Goal: Information Seeking & Learning: Find specific fact

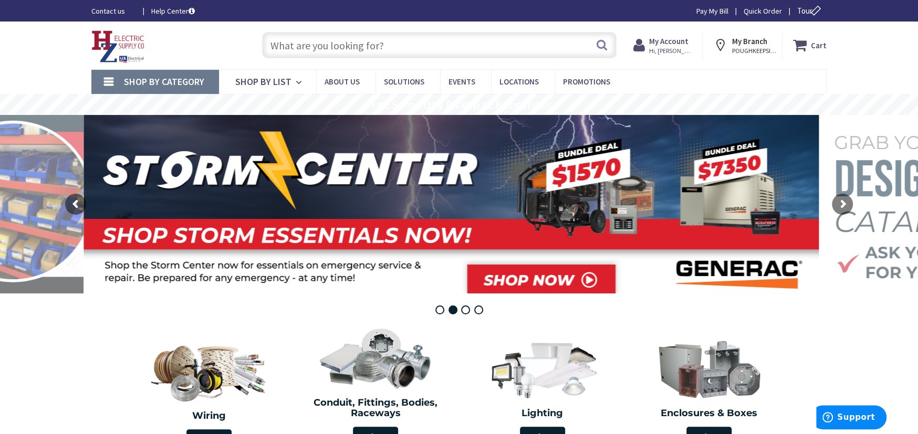
click at [280, 45] on input "text" at bounding box center [439, 45] width 355 height 26
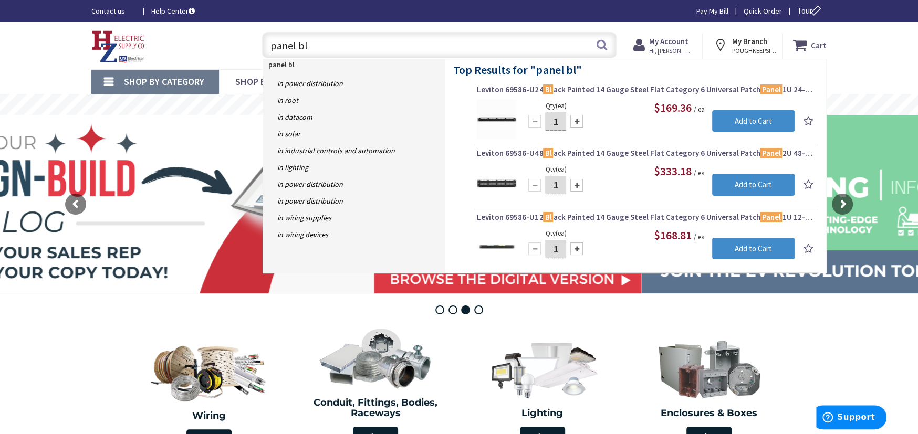
type input "panel bla"
